Goal: Transaction & Acquisition: Purchase product/service

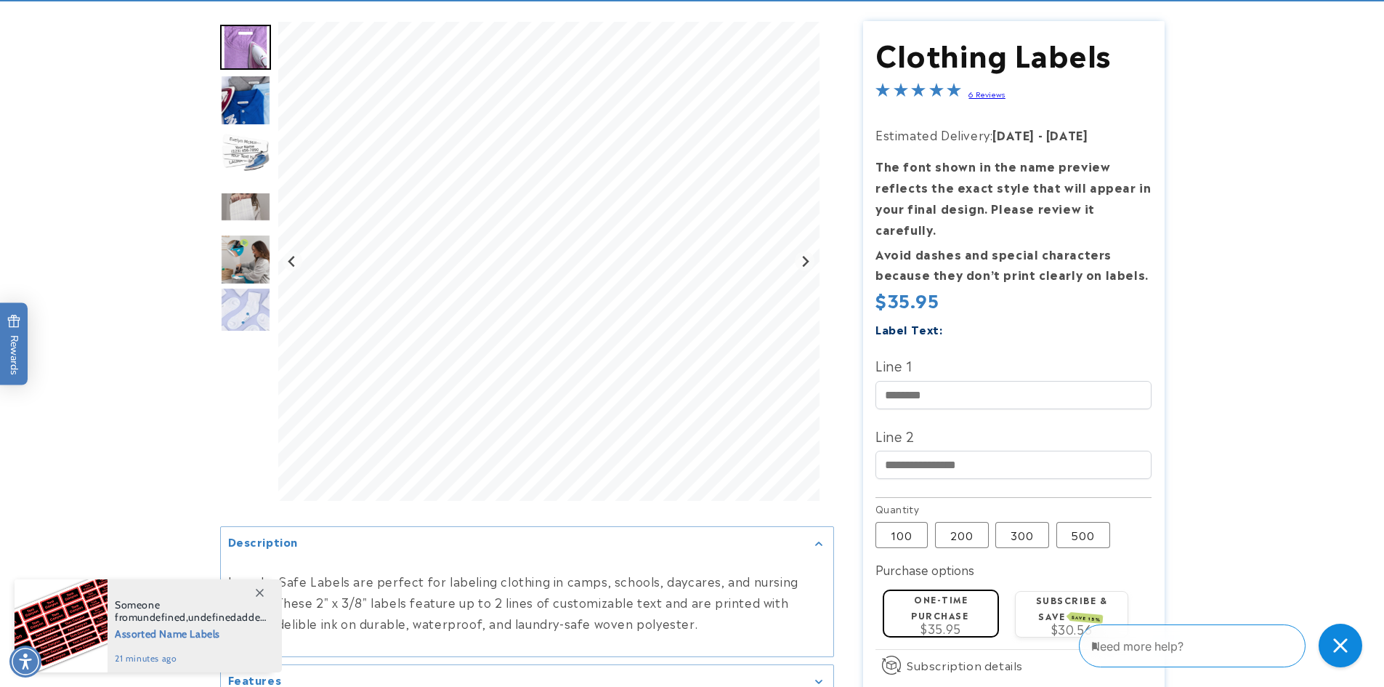
scroll to position [145, 0]
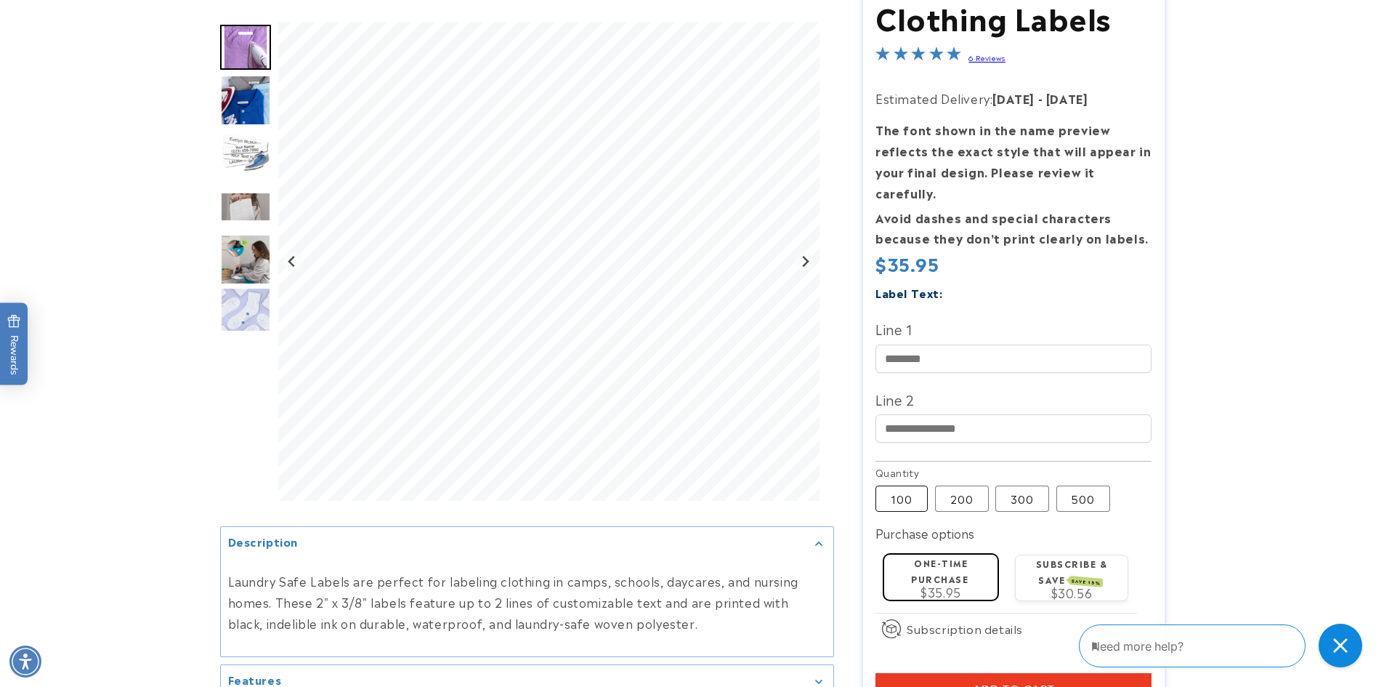
click at [894, 485] on label "100 Variant sold out or unavailable" at bounding box center [902, 498] width 52 height 26
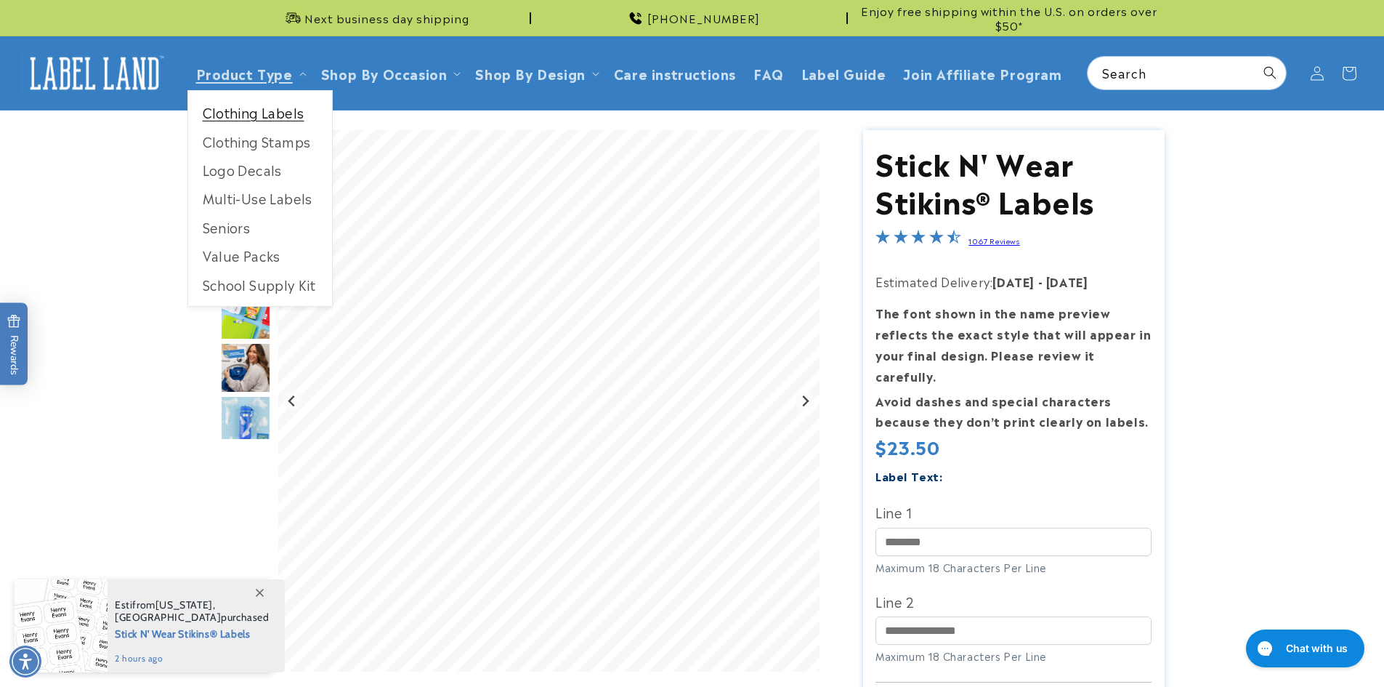
click at [239, 110] on link "Clothing Labels" at bounding box center [260, 112] width 144 height 28
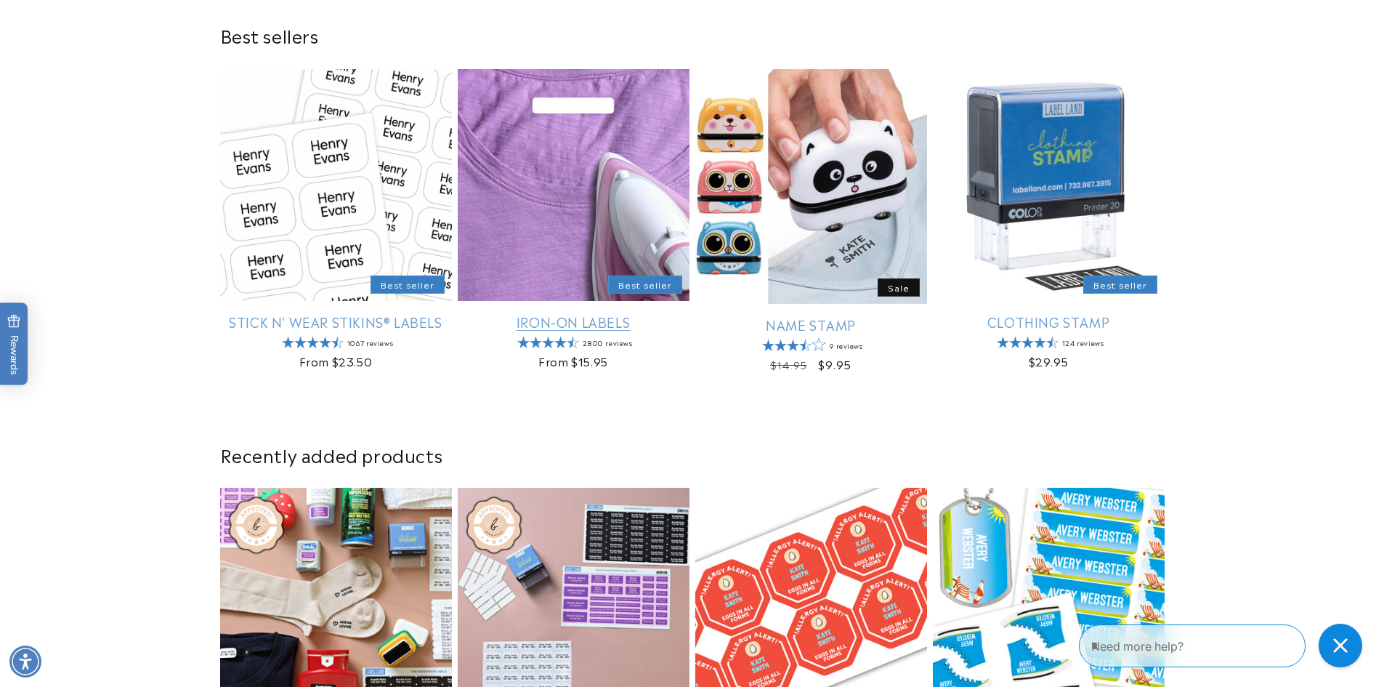
scroll to position [509, 0]
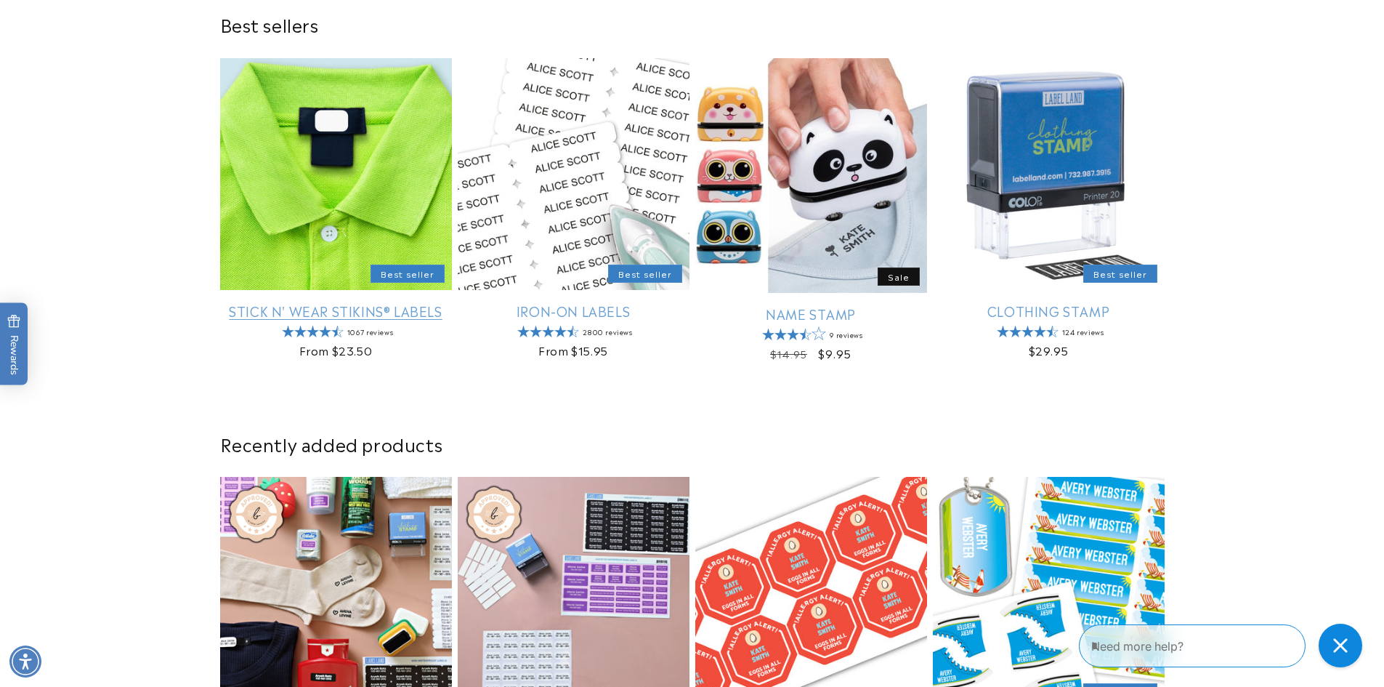
click at [295, 302] on link "Stick N' Wear Stikins® Labels" at bounding box center [336, 310] width 232 height 17
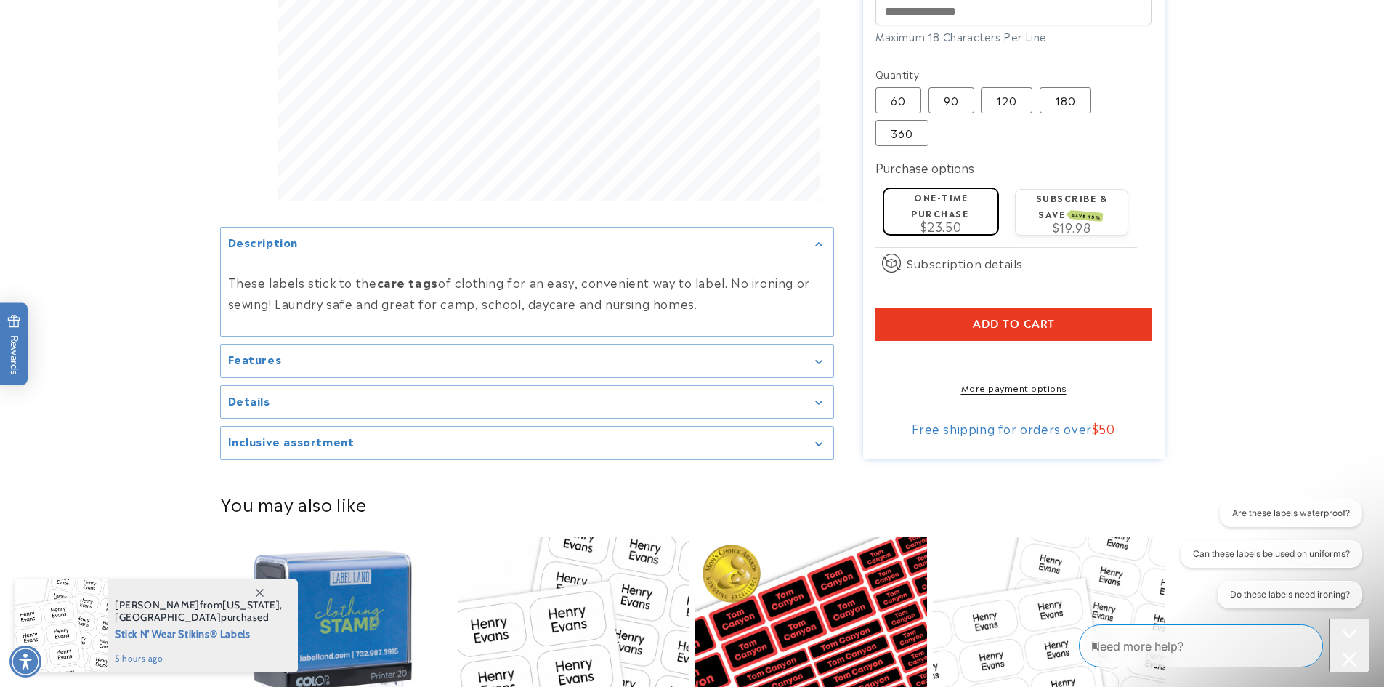
scroll to position [654, 0]
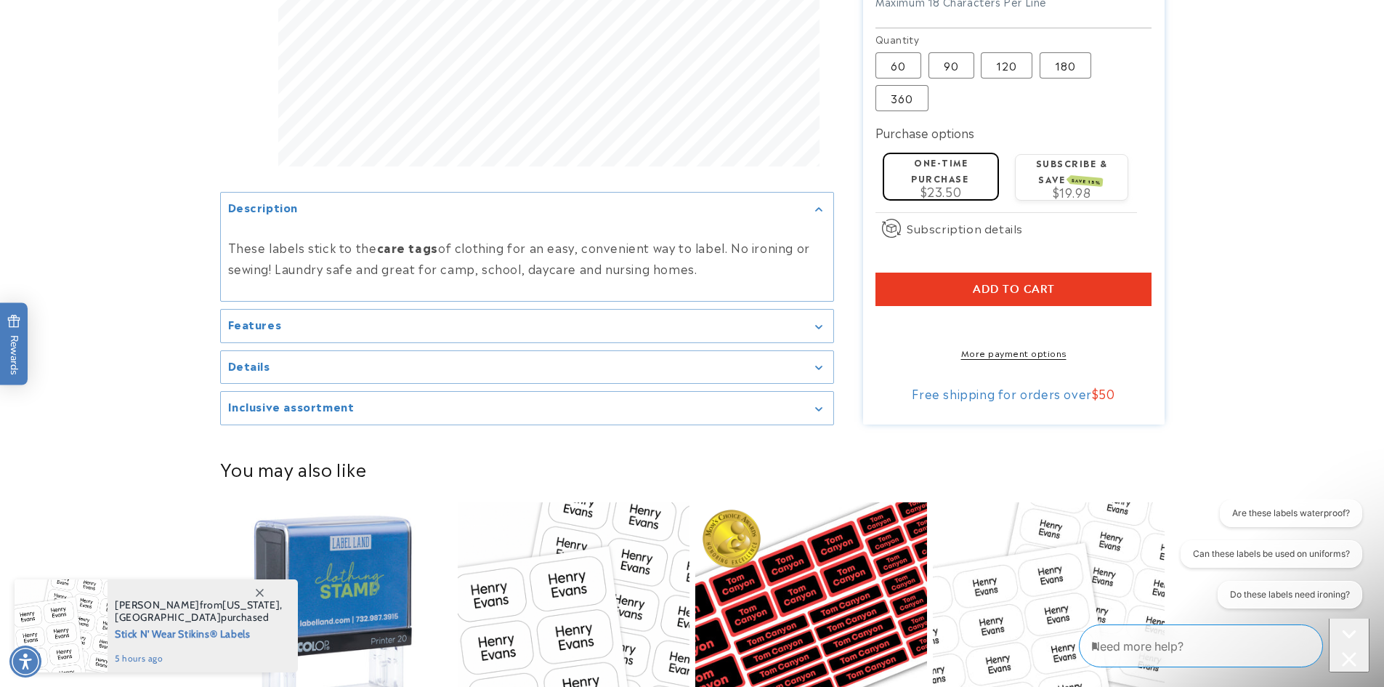
click at [352, 320] on div "Features" at bounding box center [527, 325] width 598 height 11
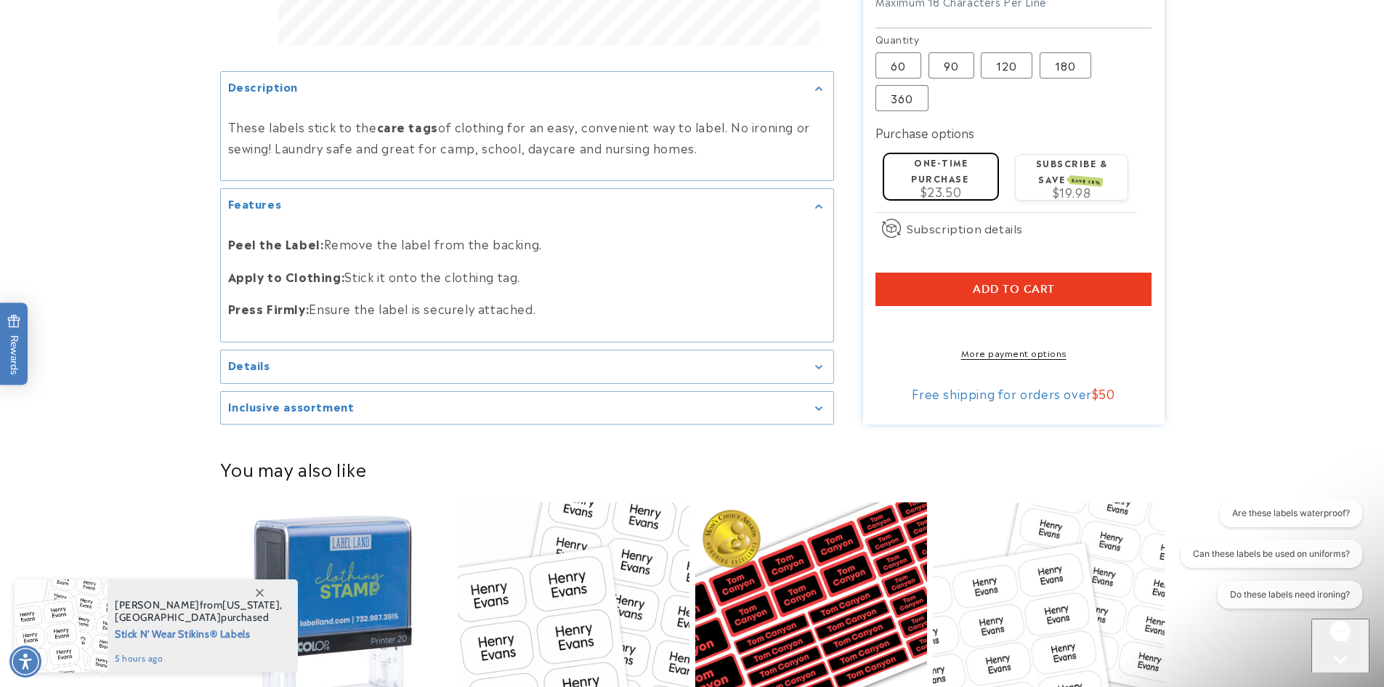
click at [419, 351] on summary "Details" at bounding box center [527, 366] width 613 height 33
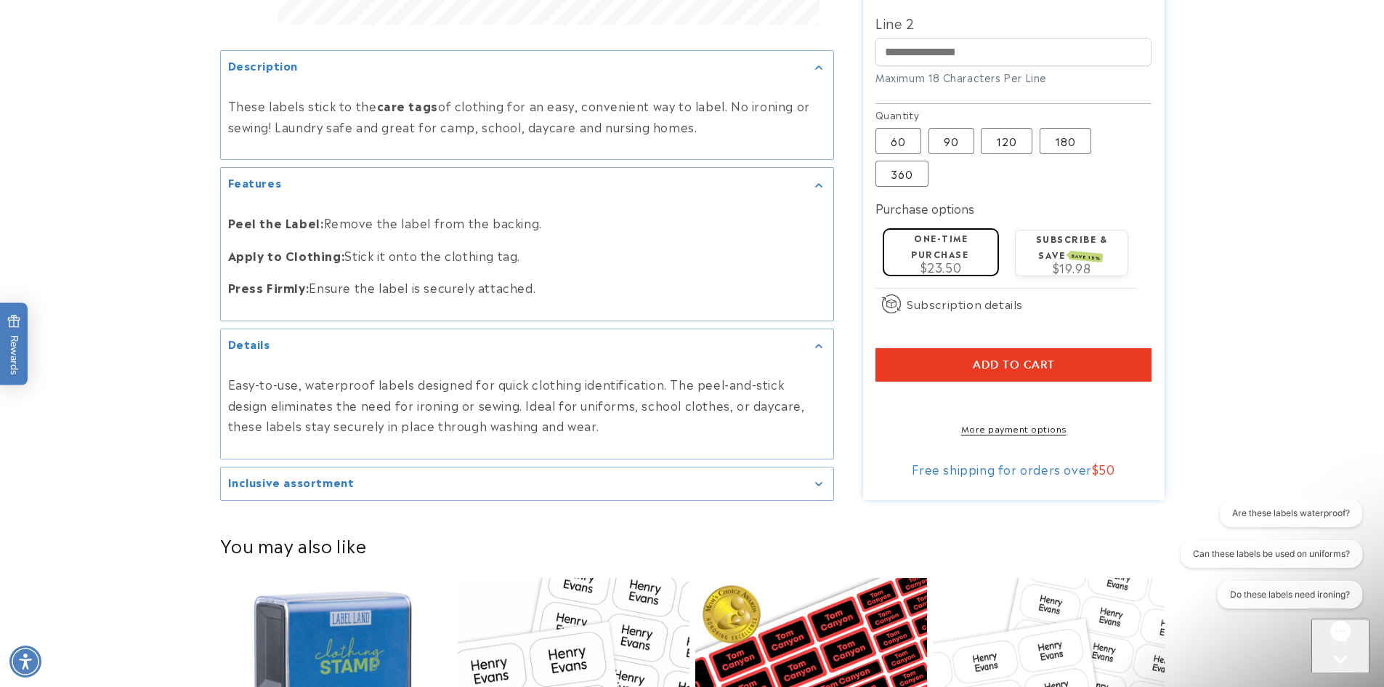
click at [379, 496] on summary "Inclusive assortment" at bounding box center [527, 483] width 613 height 33
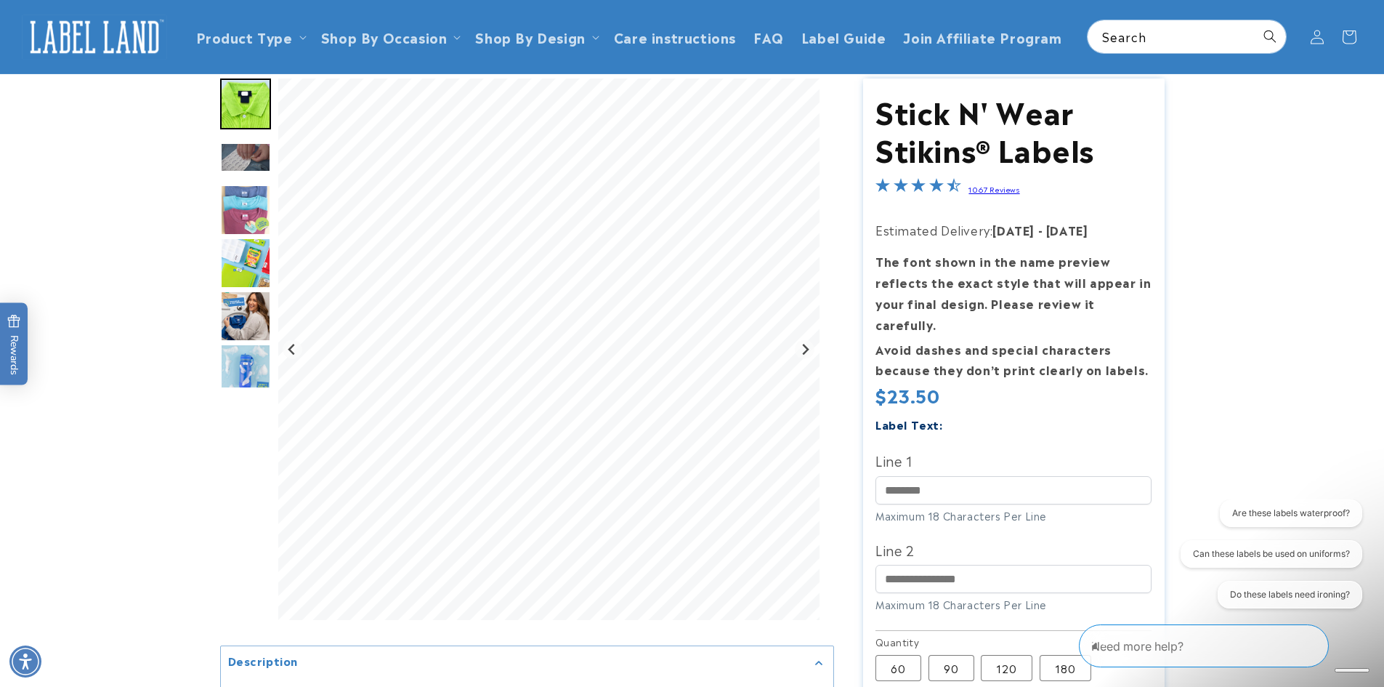
scroll to position [0, 0]
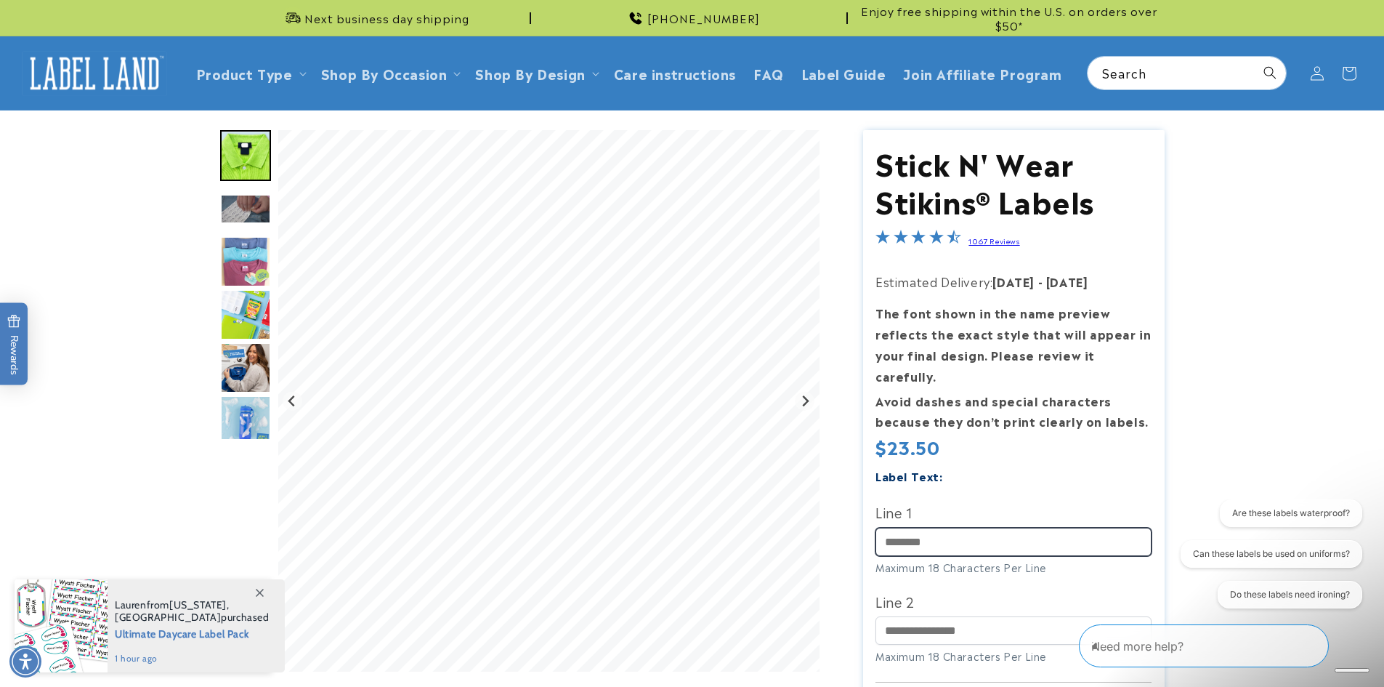
click at [944, 528] on input "Line 1" at bounding box center [1014, 542] width 276 height 28
type input "******"
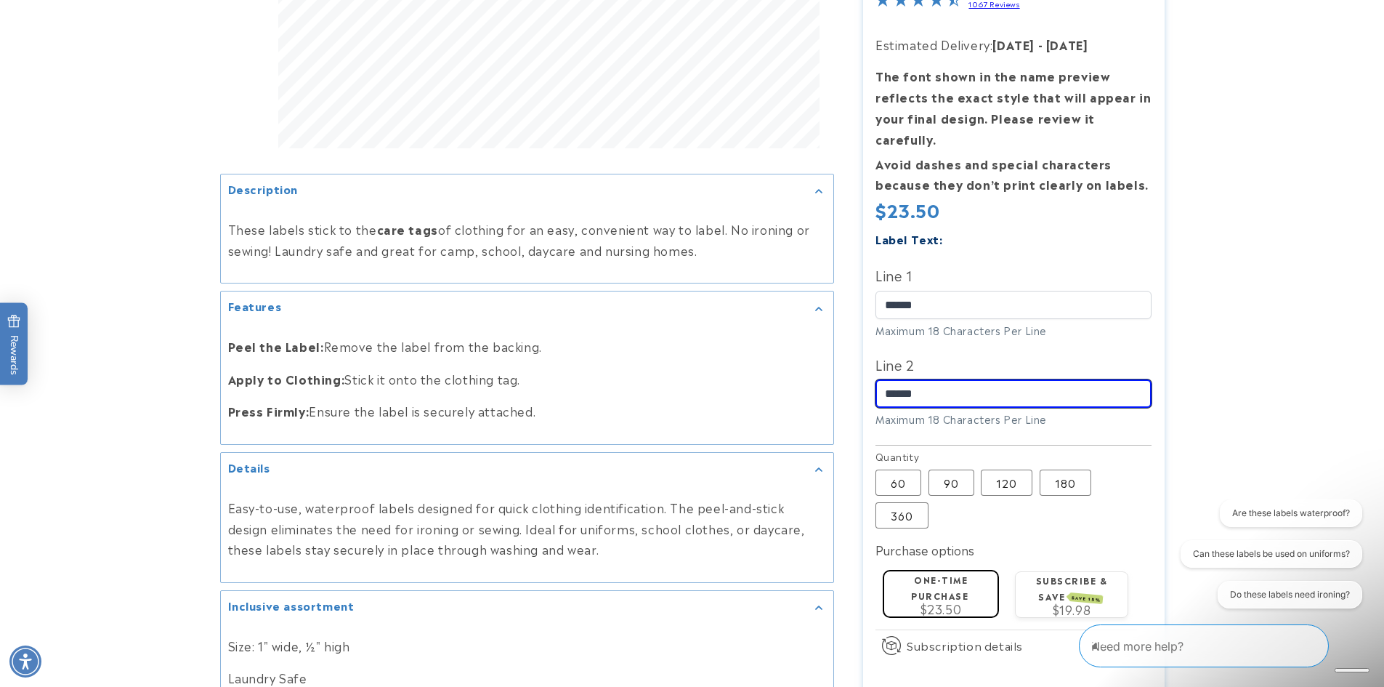
scroll to position [581, 0]
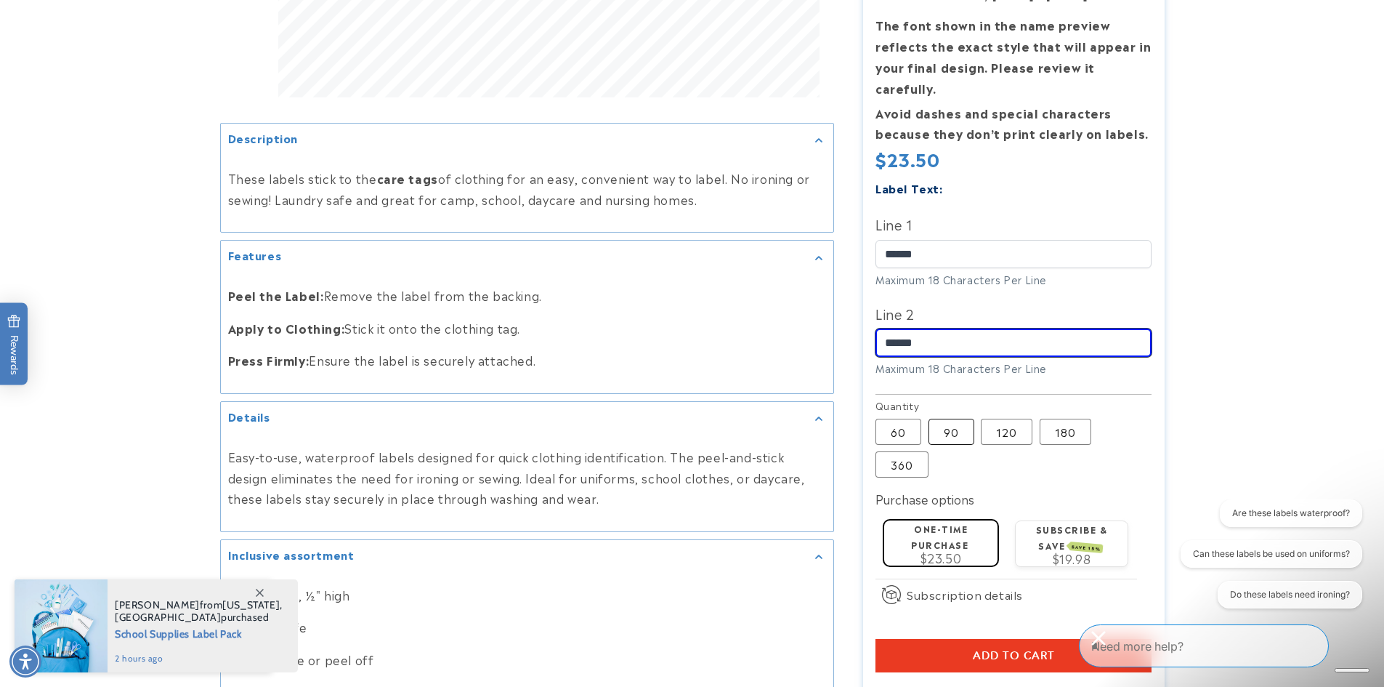
type input "******"
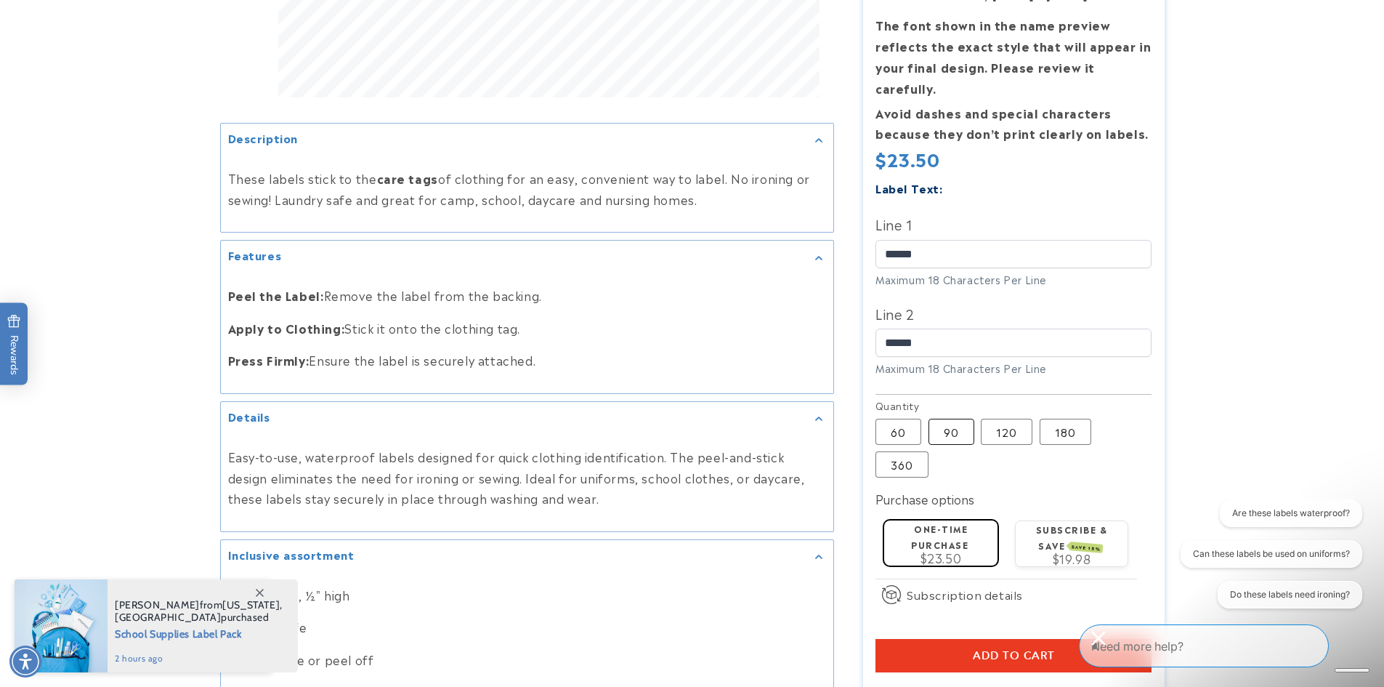
click at [952, 419] on label "90 Variant sold out or unavailable" at bounding box center [952, 432] width 46 height 26
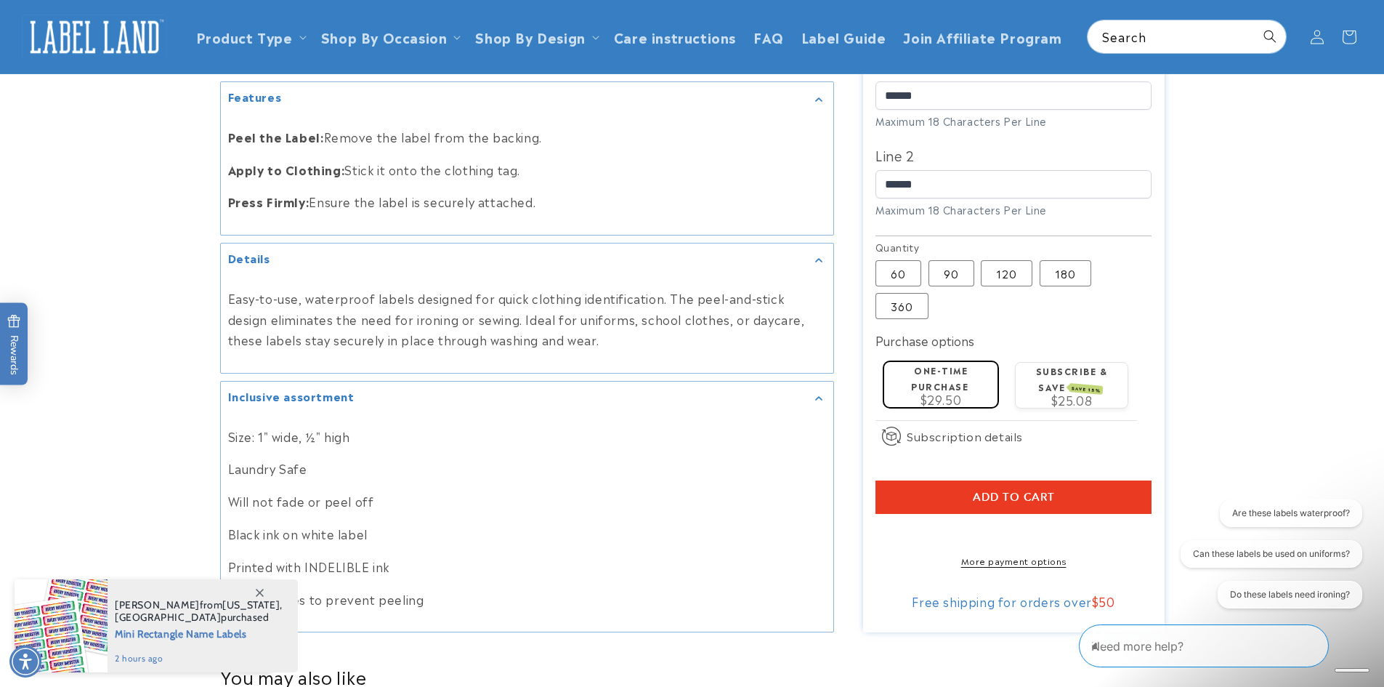
scroll to position [727, 0]
